Goal: Transaction & Acquisition: Subscribe to service/newsletter

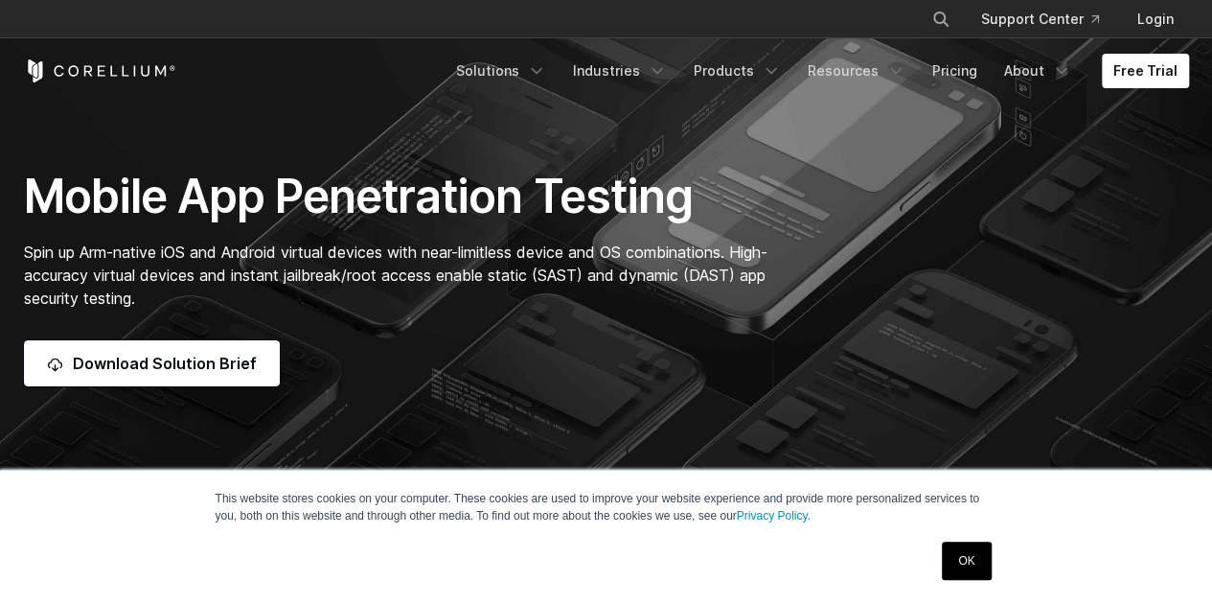
click at [972, 571] on link "OK" at bounding box center [966, 560] width 49 height 38
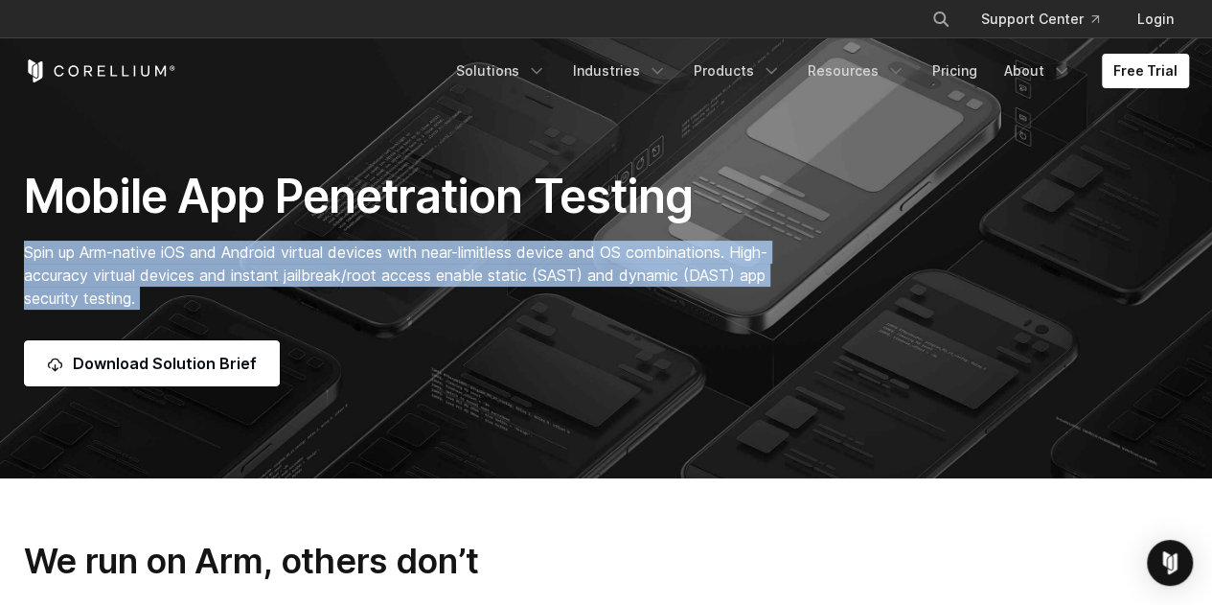
drag, startPoint x: 23, startPoint y: 251, endPoint x: 613, endPoint y: 317, distance: 593.9
click at [613, 317] on div "Mobile App Penetration Testing Spin up Arm-native iOS and Android virtual devic…" at bounding box center [406, 277] width 802 height 218
click at [279, 284] on span "Spin up Arm-native iOS and Android virtual devices with near-limitless device a…" at bounding box center [395, 274] width 743 height 65
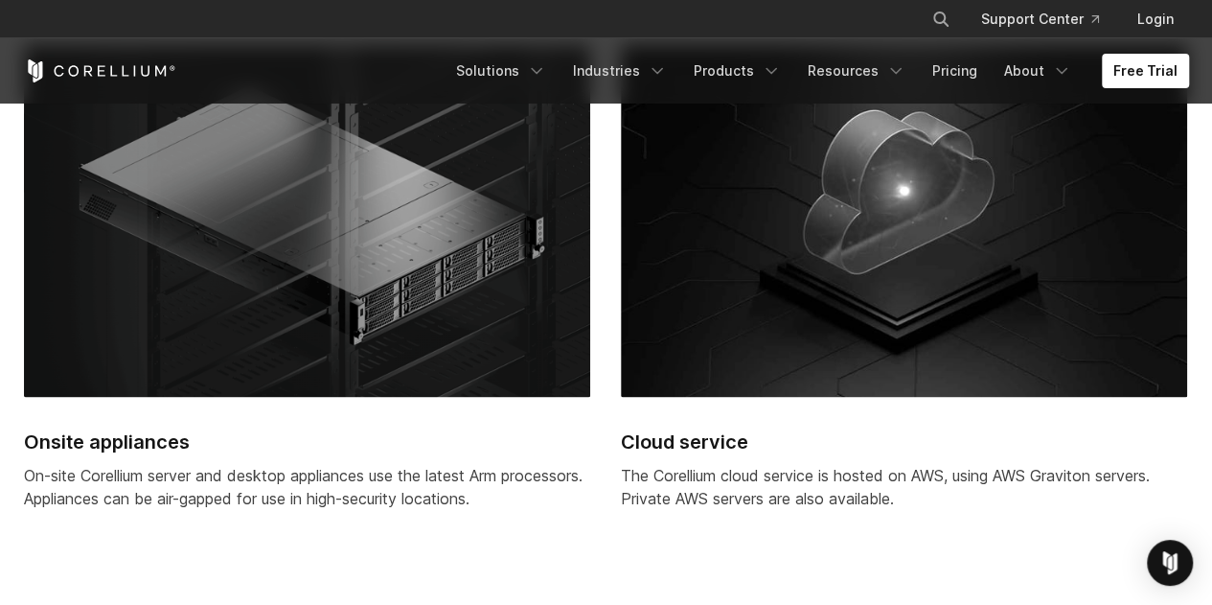
scroll to position [4886, 0]
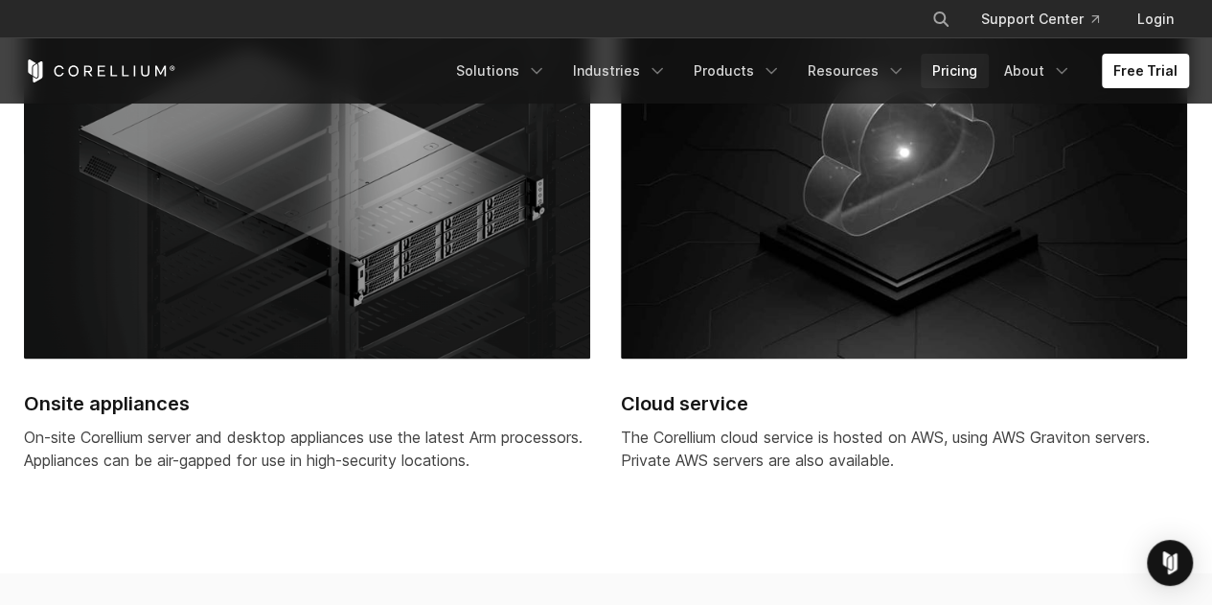
click at [935, 74] on link "Pricing" at bounding box center [955, 71] width 68 height 34
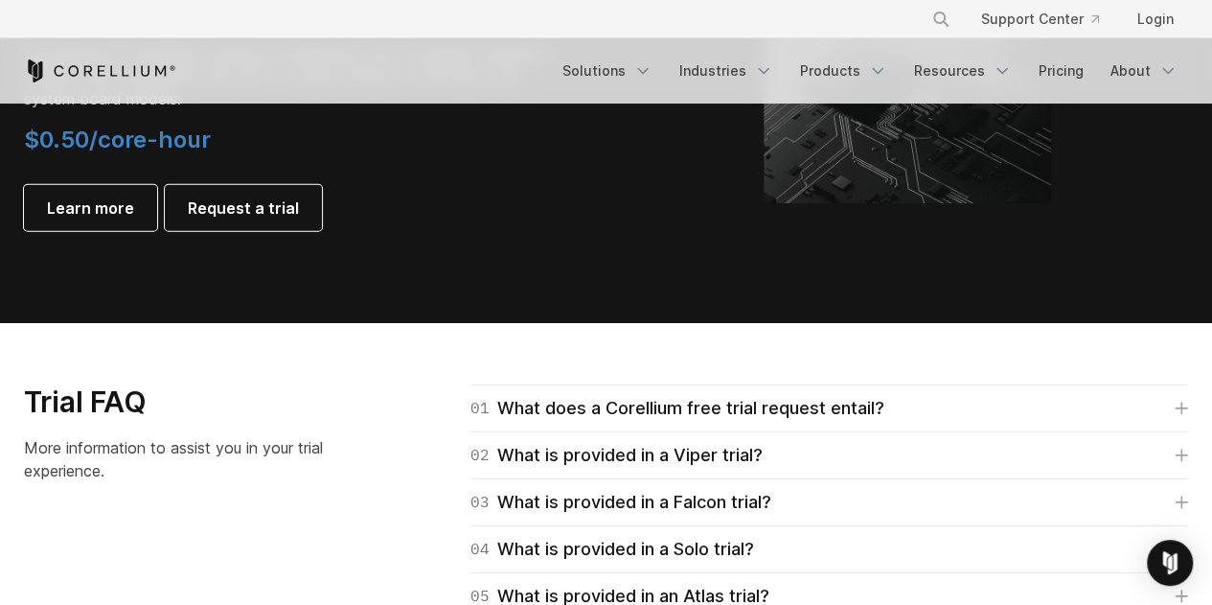
scroll to position [2299, 0]
